Goal: Information Seeking & Learning: Learn about a topic

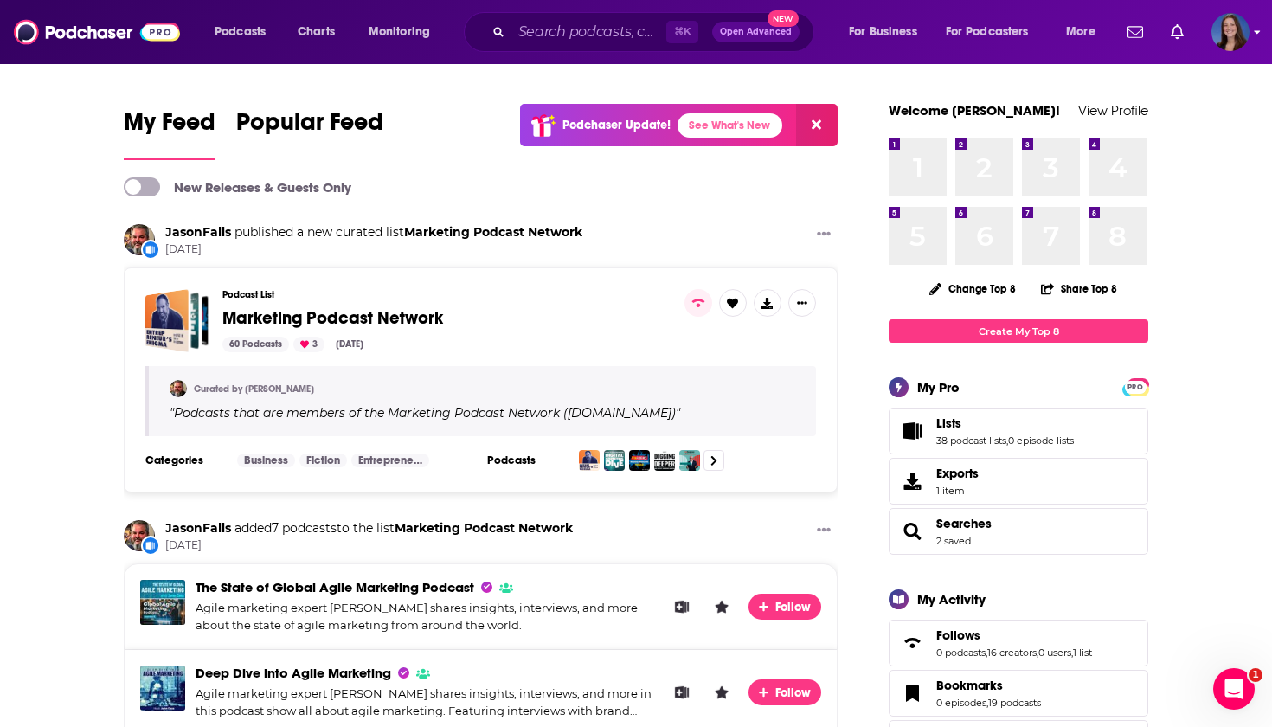
click at [1222, 29] on img "Logged in as emmadonovan" at bounding box center [1230, 32] width 38 height 38
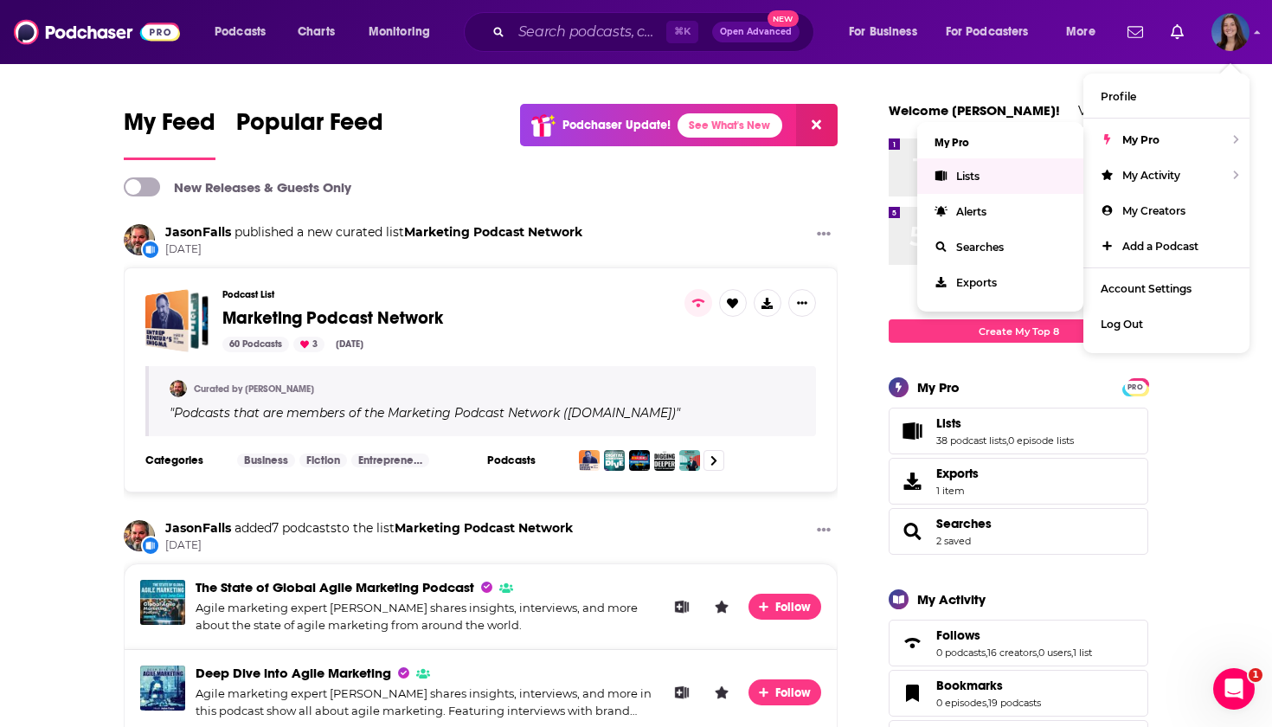
click at [981, 180] on link "Lists" at bounding box center [1000, 175] width 166 height 35
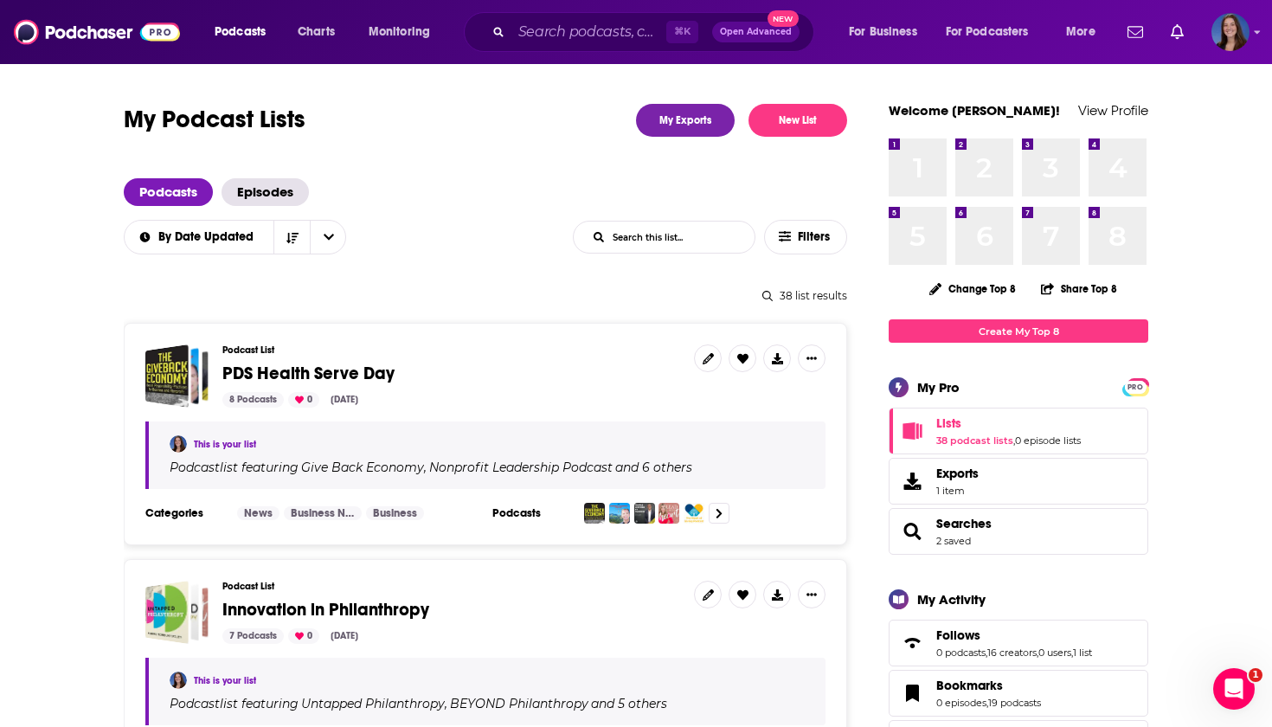
scroll to position [26, 0]
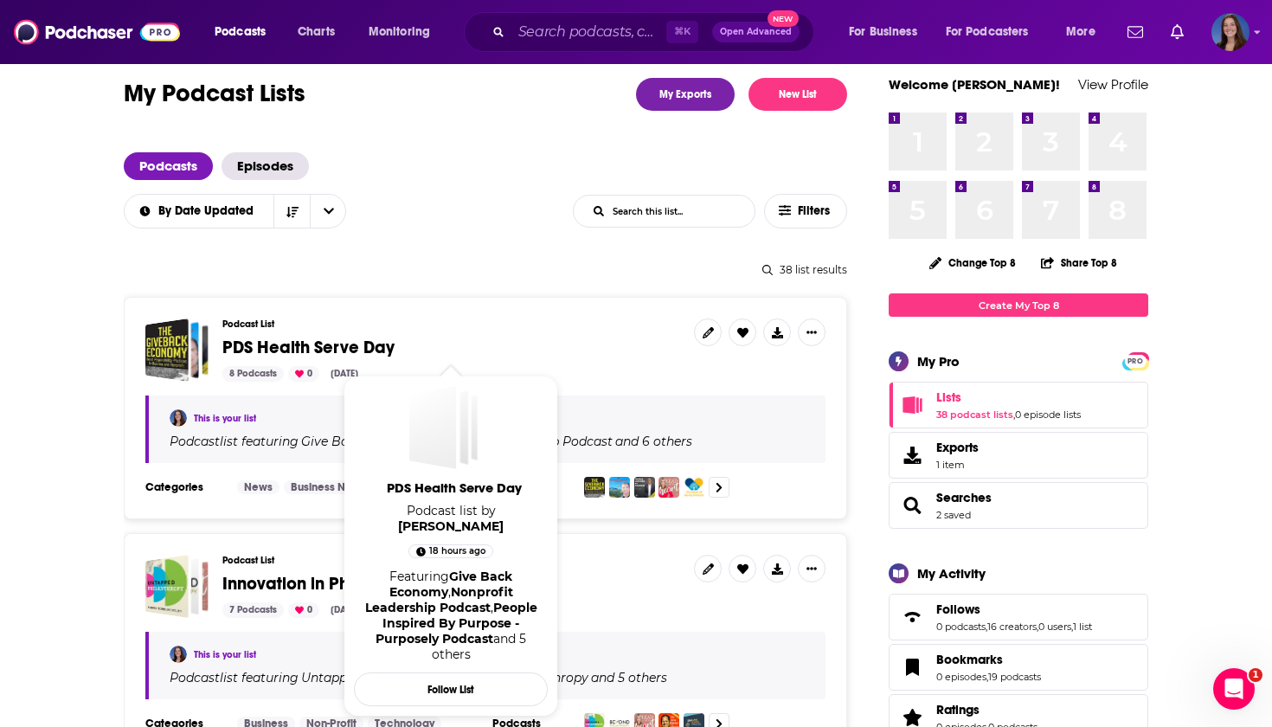
click at [293, 350] on span "PDS Health Serve Day" at bounding box center [308, 348] width 172 height 22
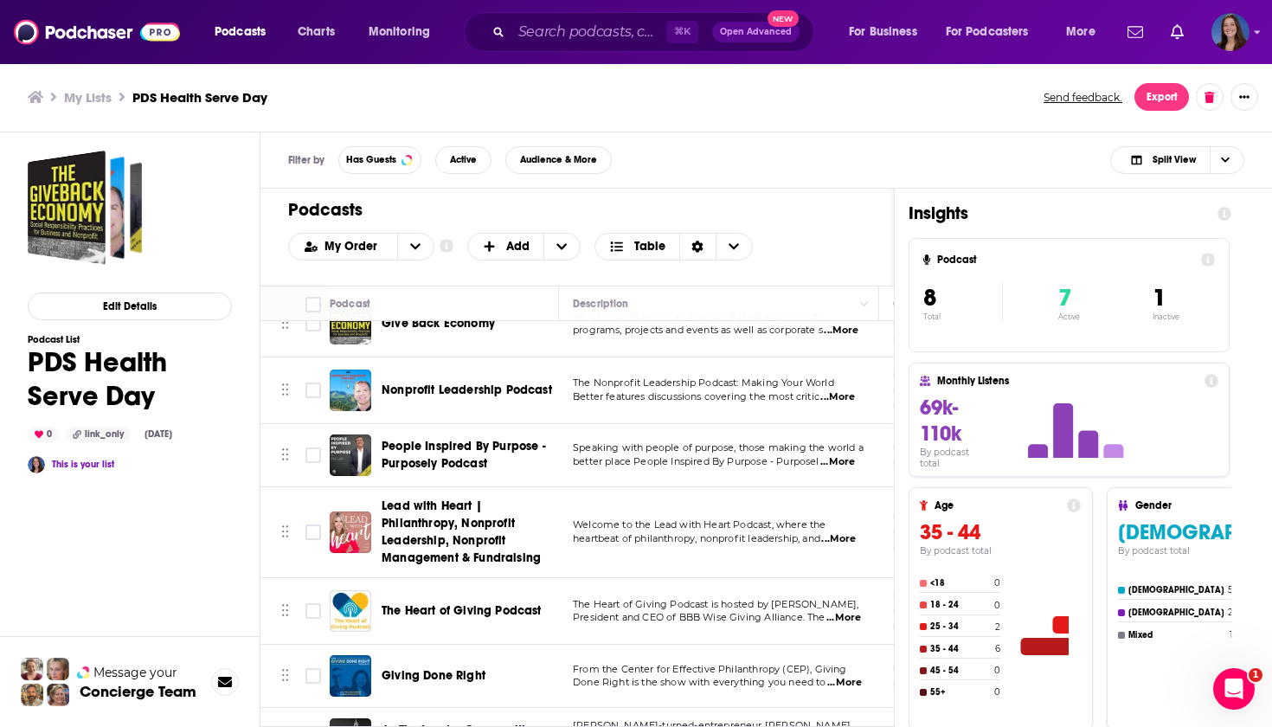
scroll to position [58, 0]
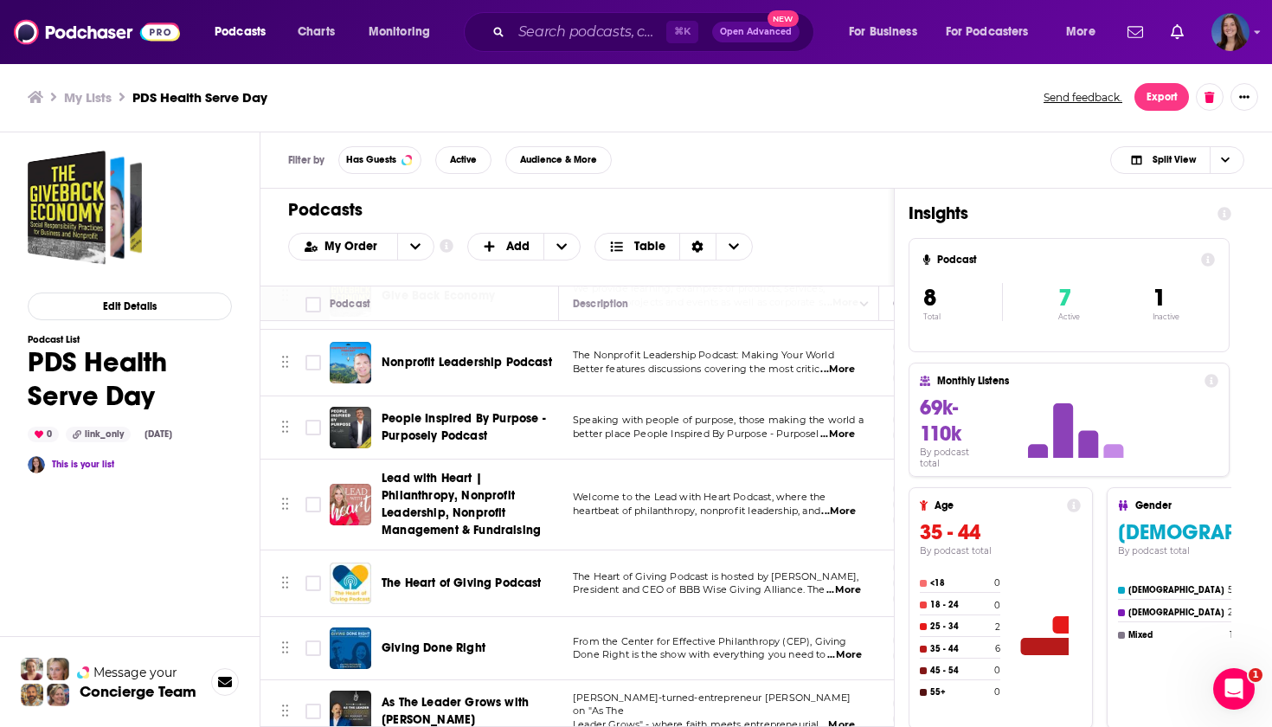
click at [489, 587] on span "The Heart of Giving Podcast" at bounding box center [462, 582] width 160 height 15
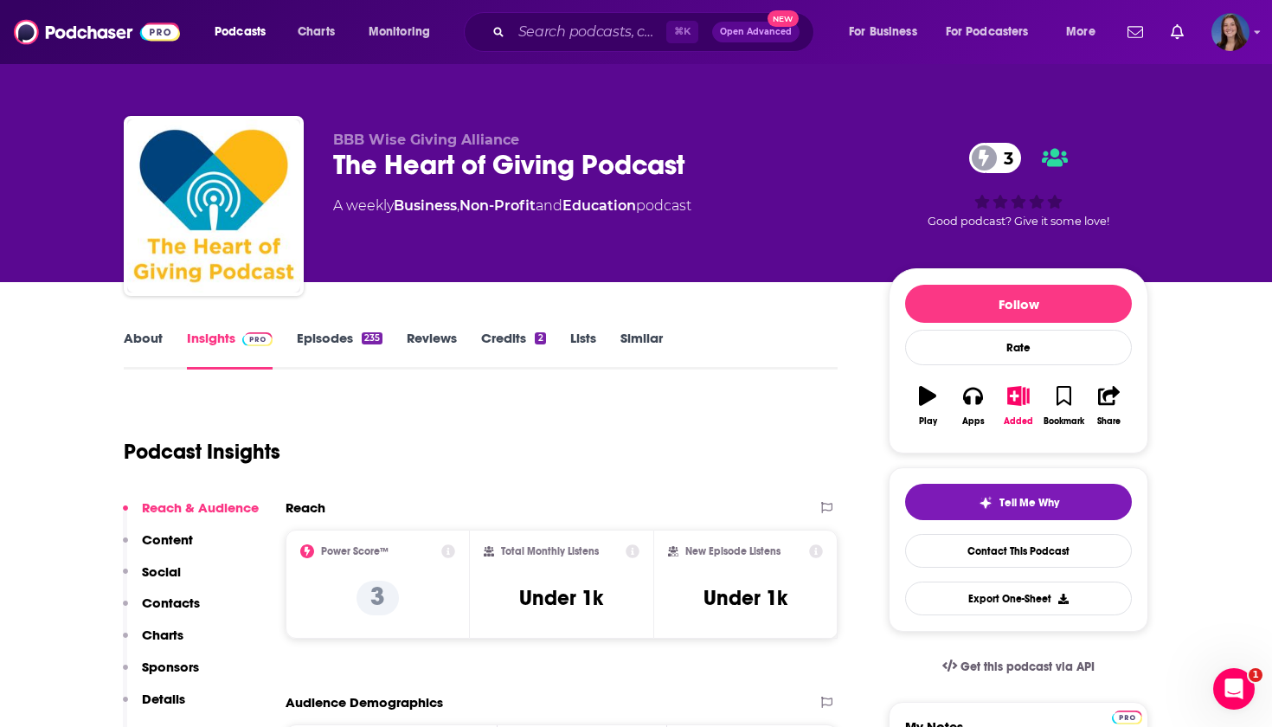
click at [321, 342] on link "Episodes 235" at bounding box center [340, 350] width 86 height 40
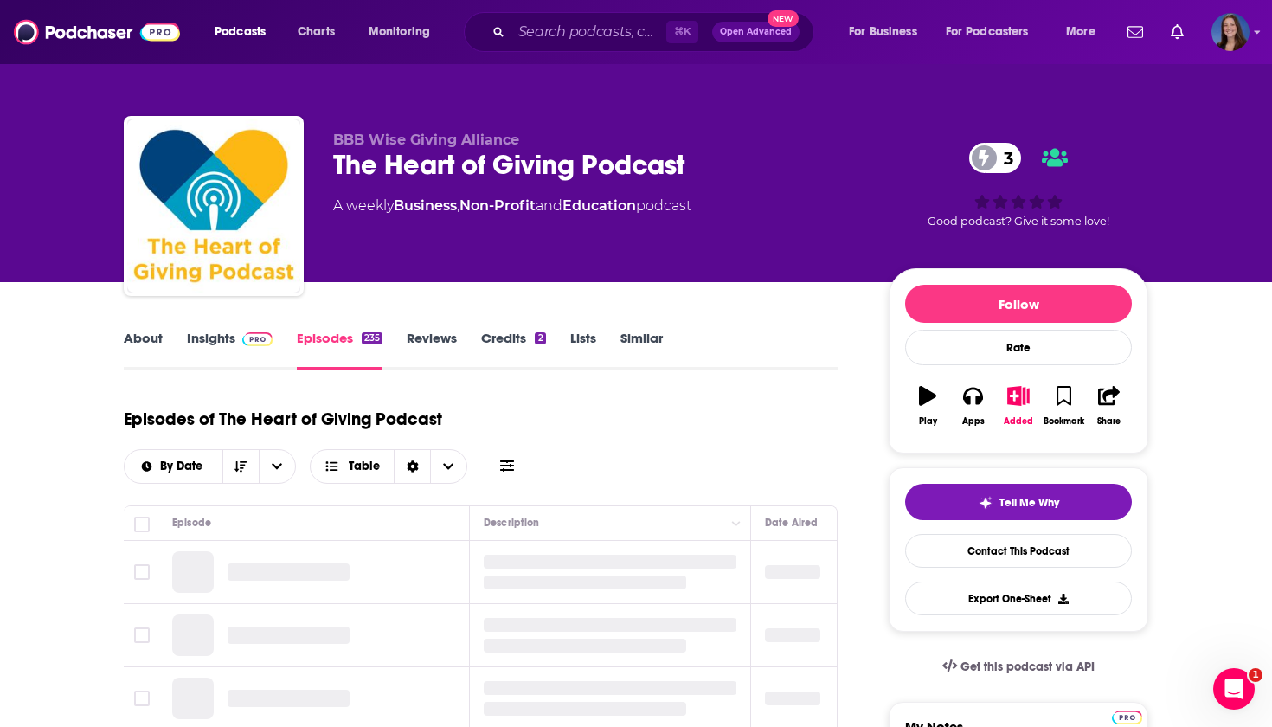
scroll to position [109, 0]
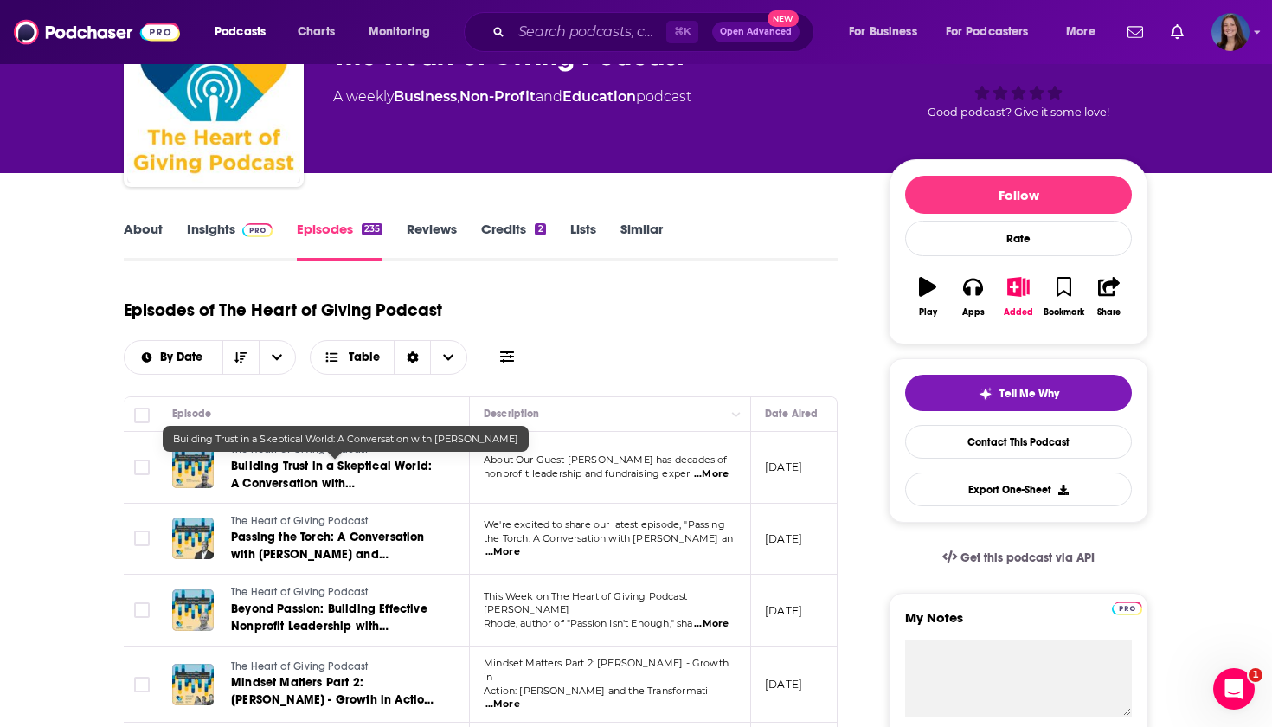
click at [330, 465] on span "Building Trust in a Skeptical World: A Conversation with [PERSON_NAME]" at bounding box center [331, 483] width 201 height 49
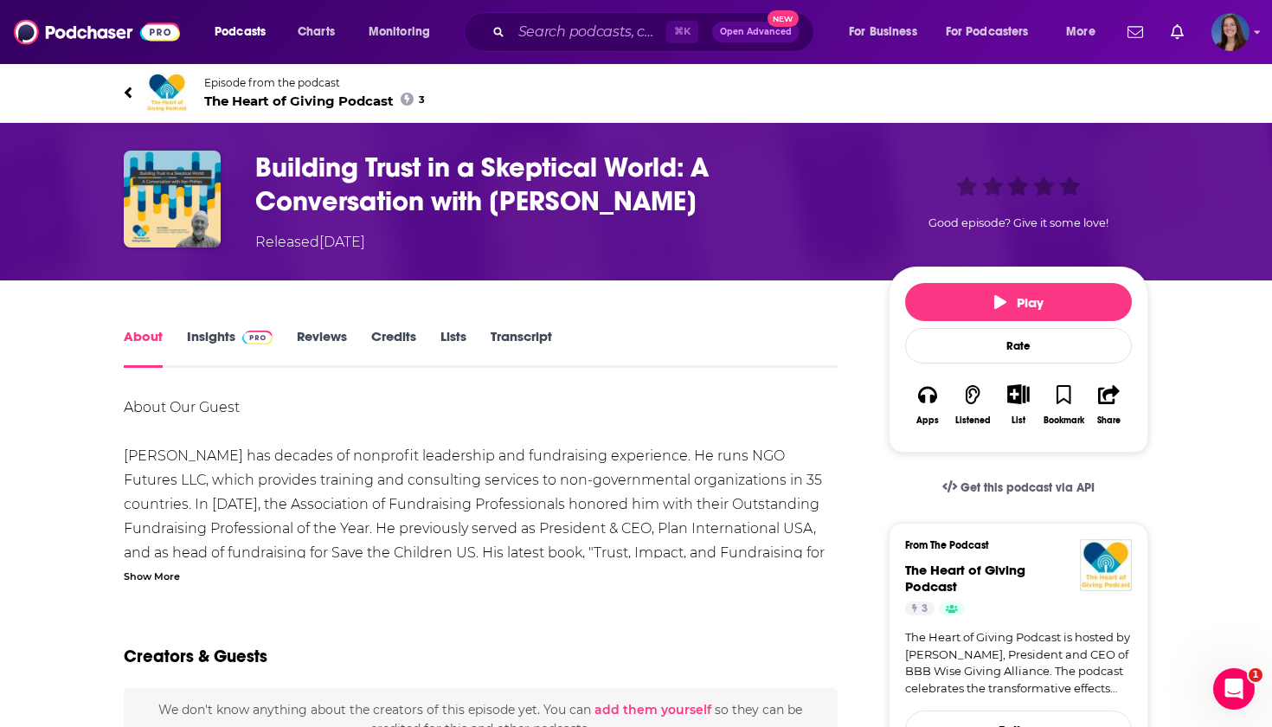
click at [170, 571] on div "Show More" at bounding box center [152, 575] width 56 height 16
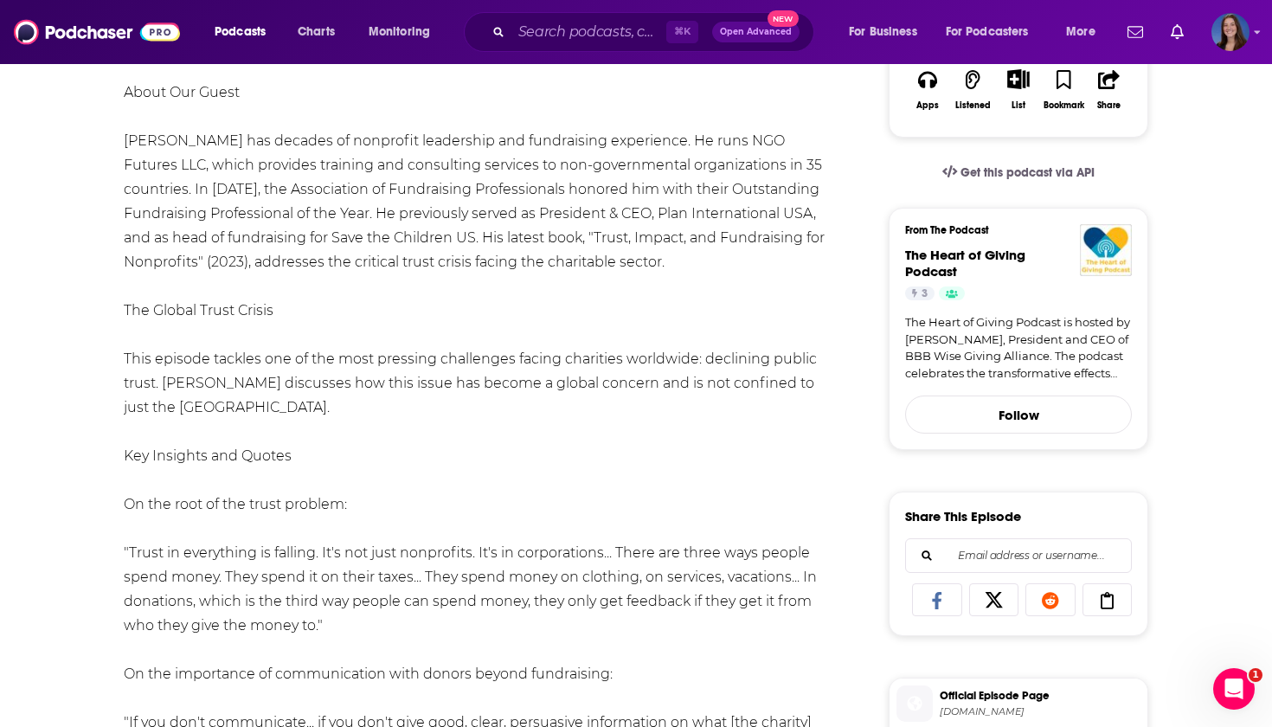
scroll to position [315, 0]
click at [1236, 42] on img "Logged in as emmadonovan" at bounding box center [1230, 32] width 38 height 38
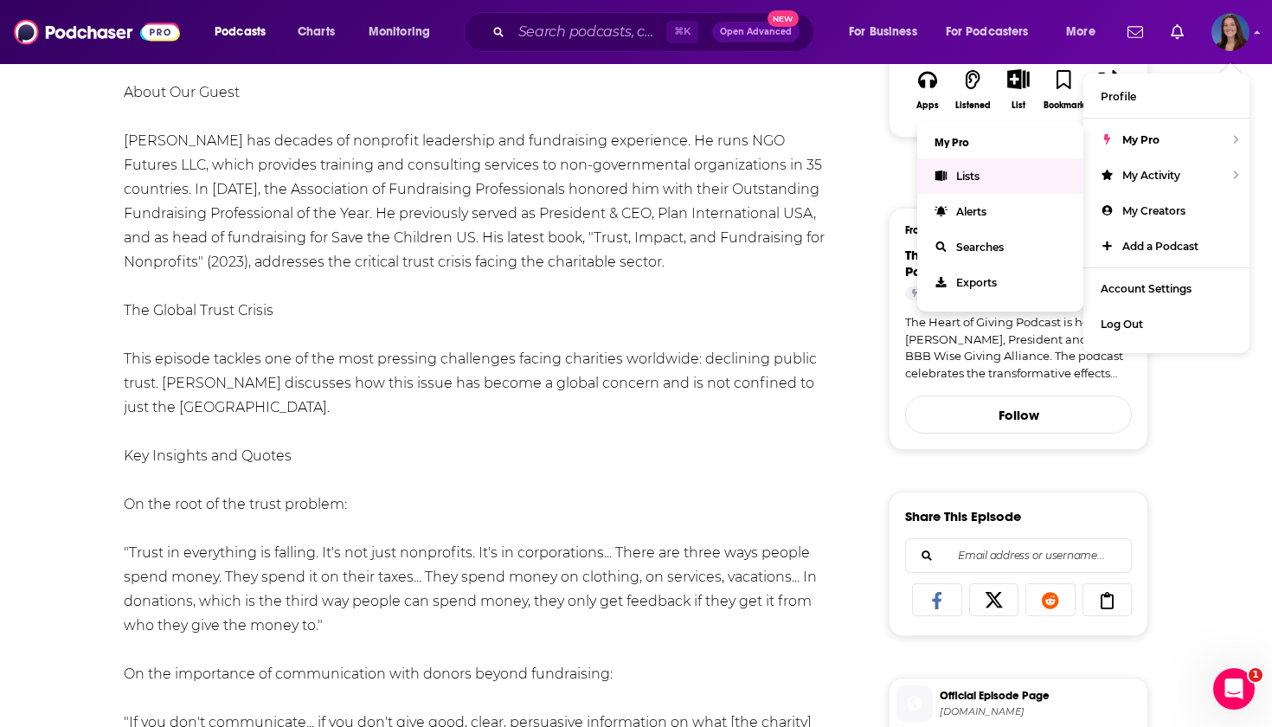
click at [997, 176] on link "Lists" at bounding box center [1000, 175] width 166 height 35
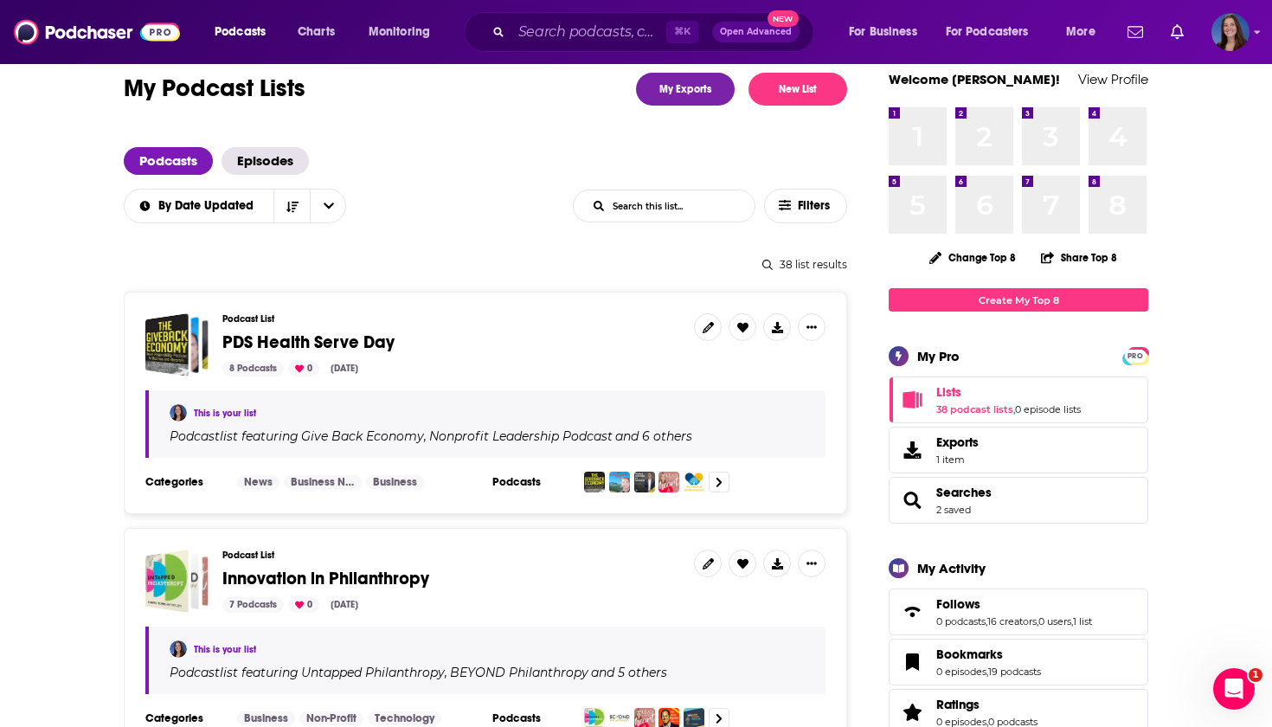
scroll to position [41, 0]
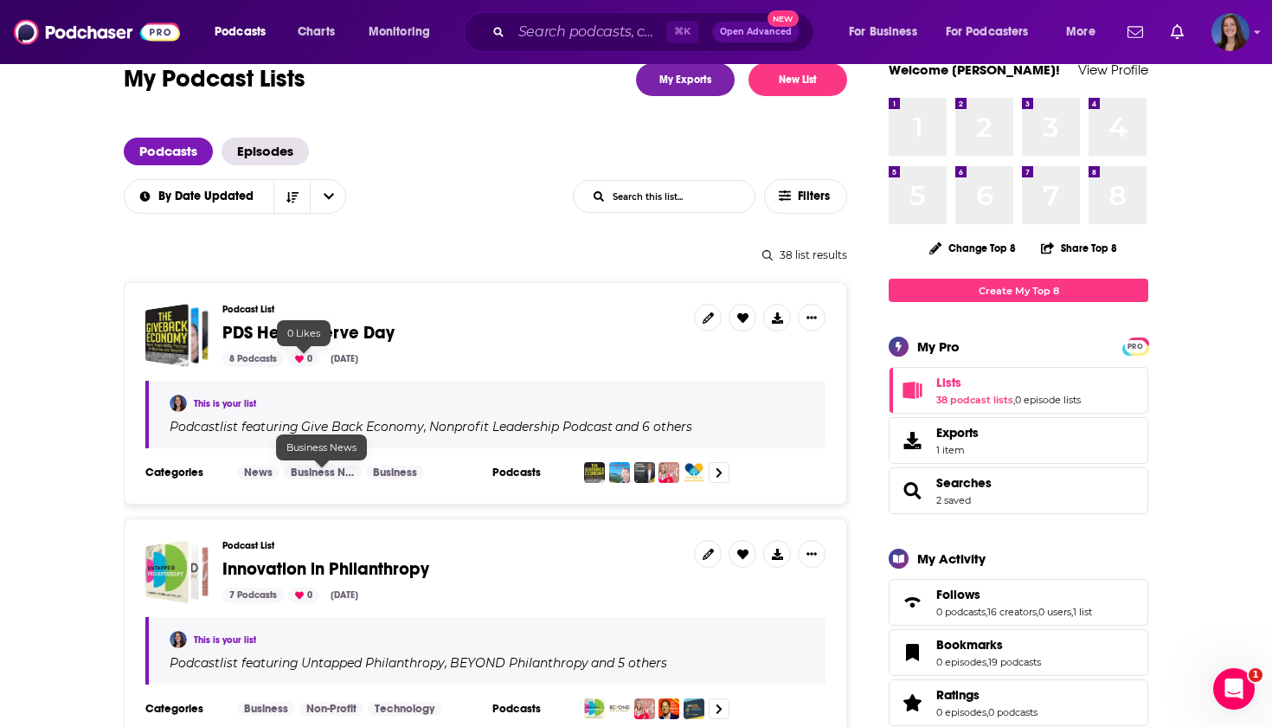
click at [304, 335] on span "PDS Health Serve Day" at bounding box center [308, 333] width 172 height 22
